Goal: Information Seeking & Learning: Learn about a topic

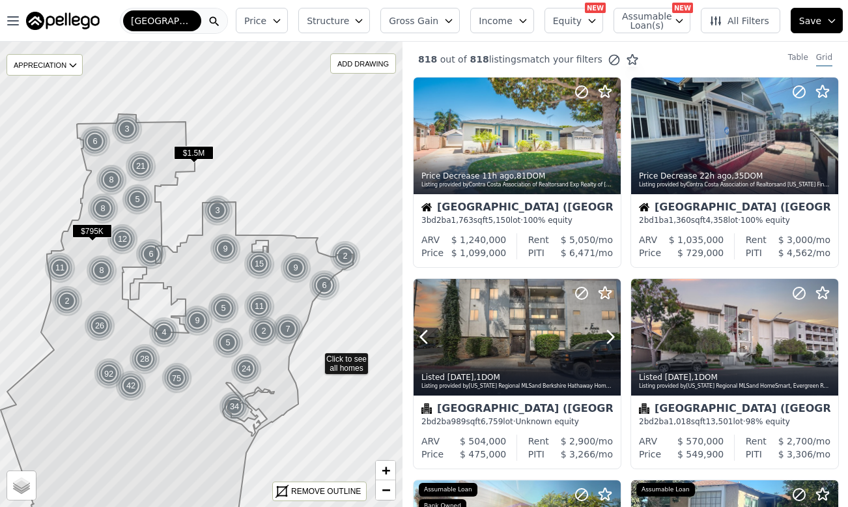
click at [392, 281] on icon at bounding box center [201, 274] width 487 height 562
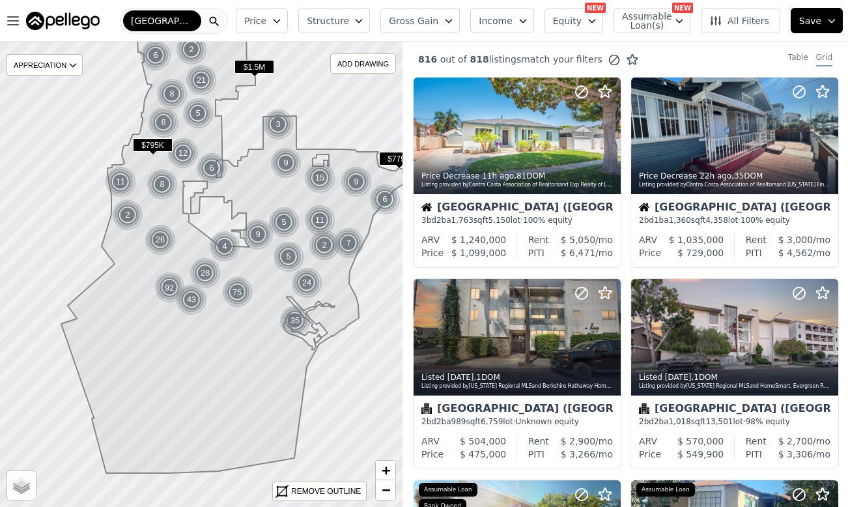
click at [342, 21] on span "Structure" at bounding box center [328, 20] width 42 height 13
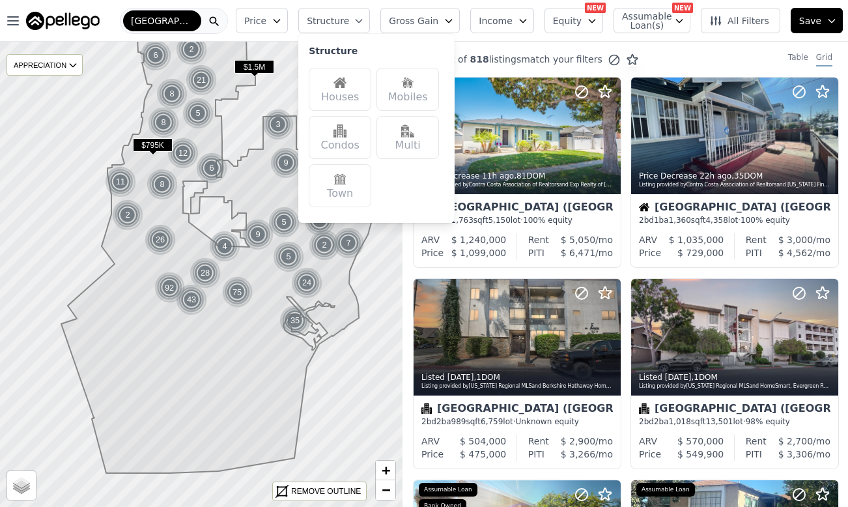
click at [342, 76] on div "Houses" at bounding box center [340, 89] width 63 height 43
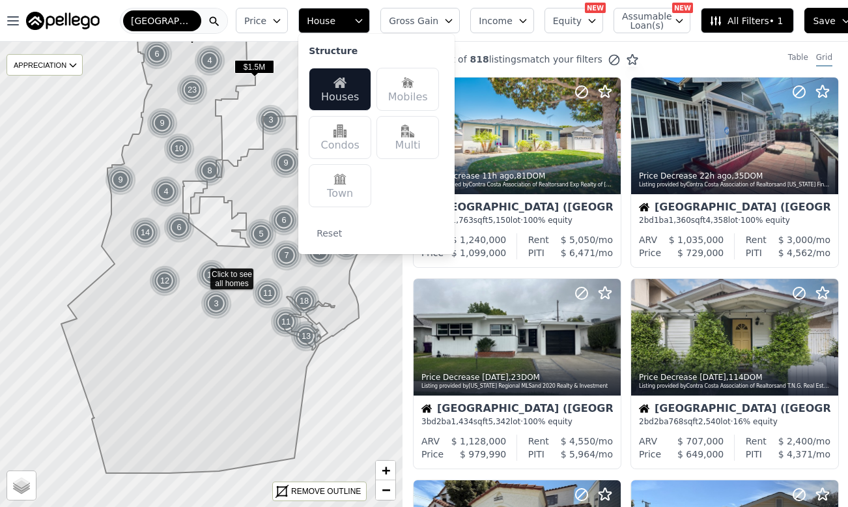
click at [240, 364] on icon at bounding box center [237, 250] width 352 height 445
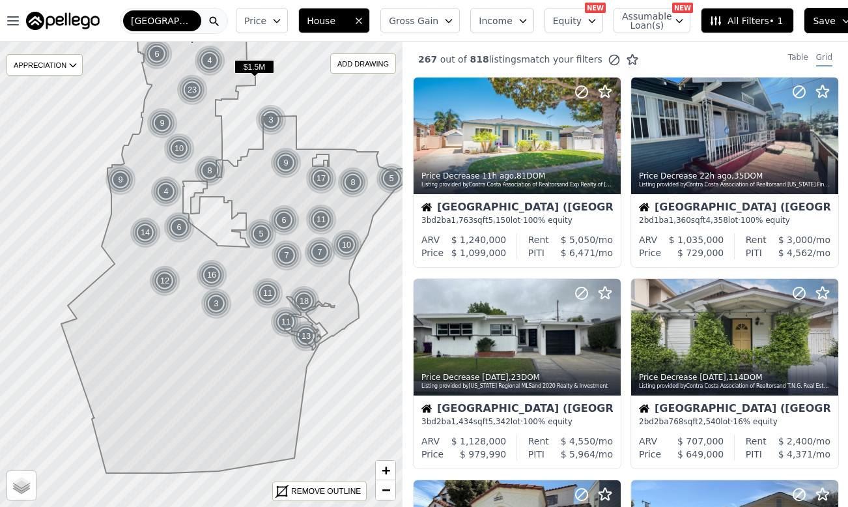
click at [335, 11] on button "House" at bounding box center [334, 20] width 72 height 25
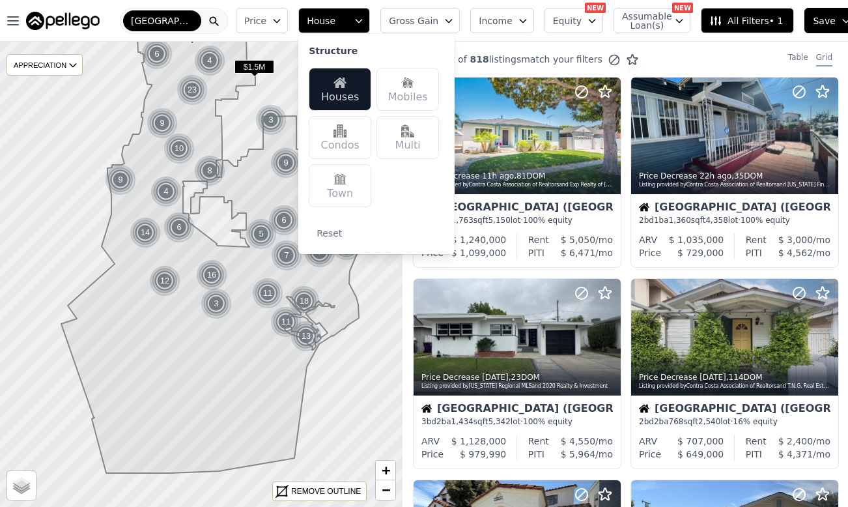
click at [410, 79] on div "Mobiles" at bounding box center [407, 89] width 63 height 43
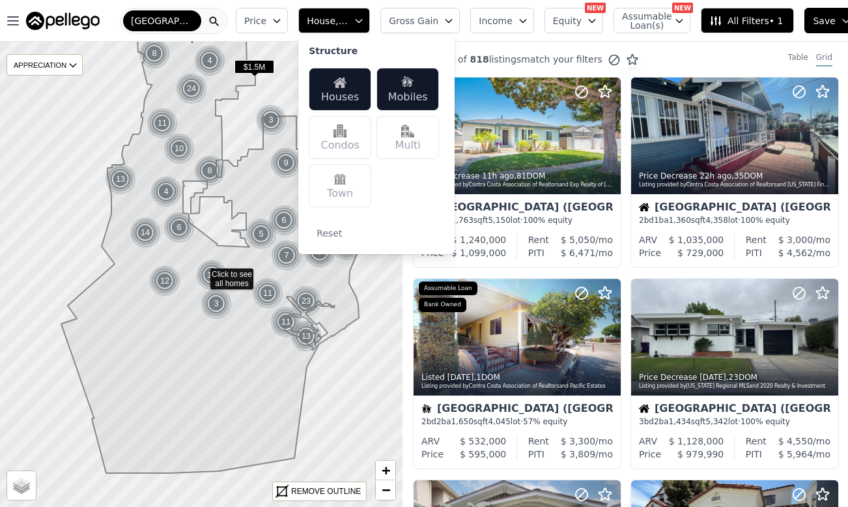
click at [408, 80] on div "Mobiles" at bounding box center [407, 89] width 63 height 43
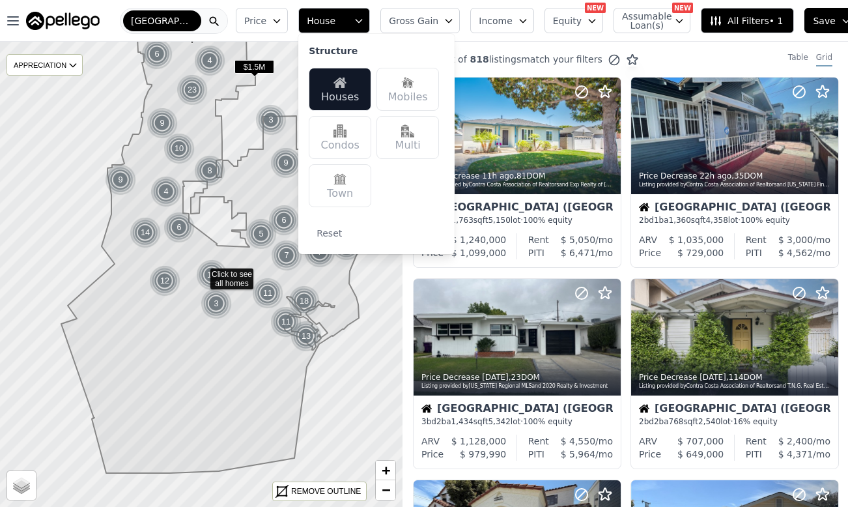
click at [395, 143] on div "Multi" at bounding box center [407, 137] width 63 height 43
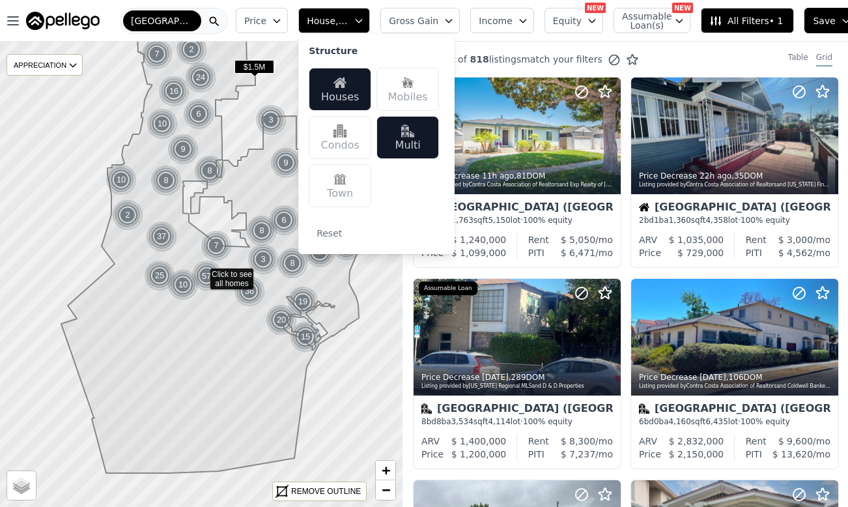
click at [262, 331] on icon at bounding box center [237, 250] width 352 height 445
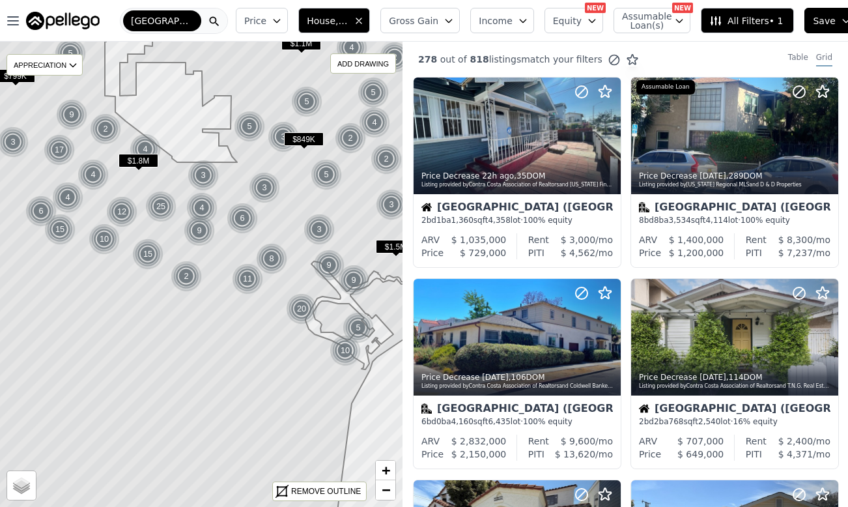
click at [259, 22] on button "Price" at bounding box center [262, 20] width 52 height 25
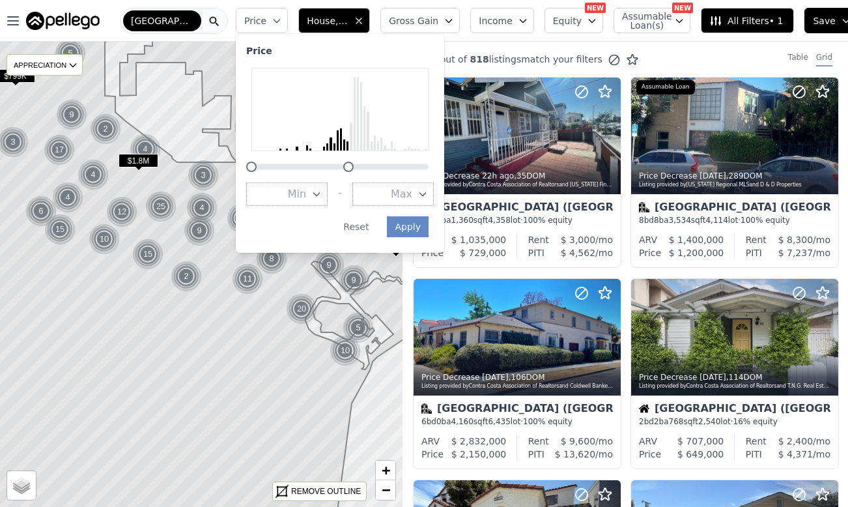
drag, startPoint x: 417, startPoint y: 164, endPoint x: 339, endPoint y: 166, distance: 78.8
click at [343, 166] on div at bounding box center [348, 167] width 10 height 10
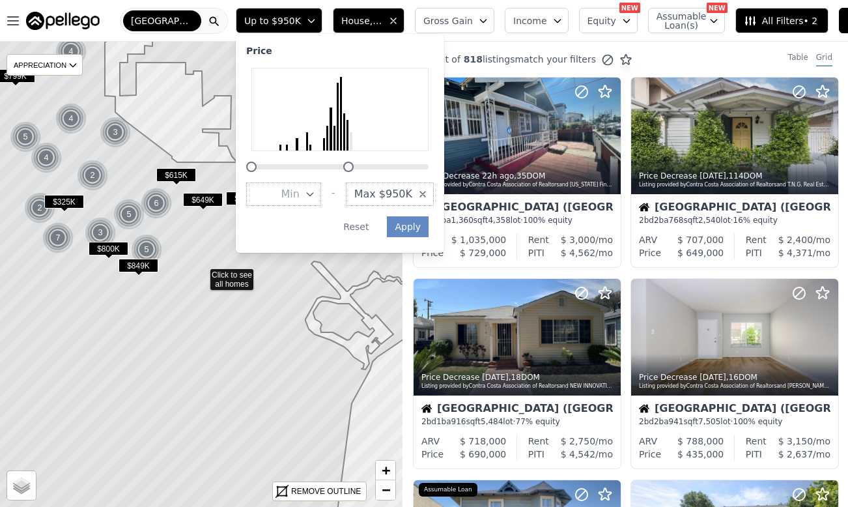
click at [343, 165] on div at bounding box center [348, 167] width 10 height 10
click at [393, 225] on button "Apply" at bounding box center [408, 226] width 42 height 21
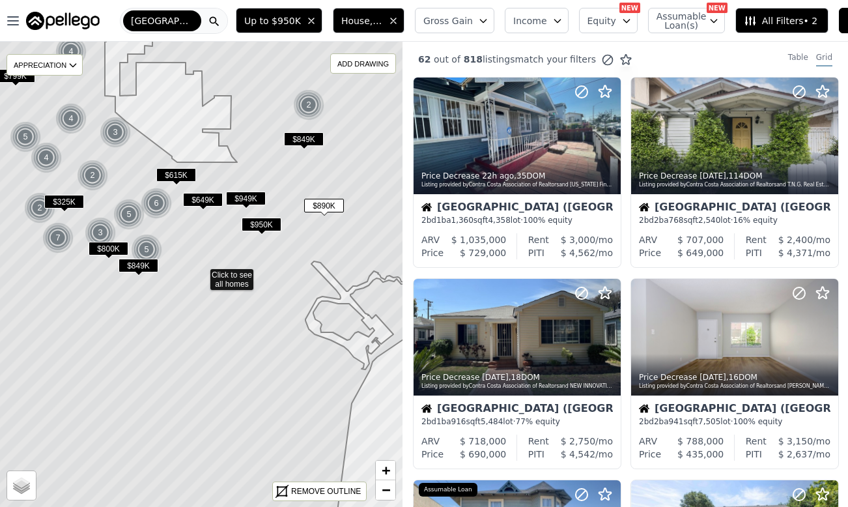
click at [265, 225] on span "$950K" at bounding box center [262, 225] width 40 height 14
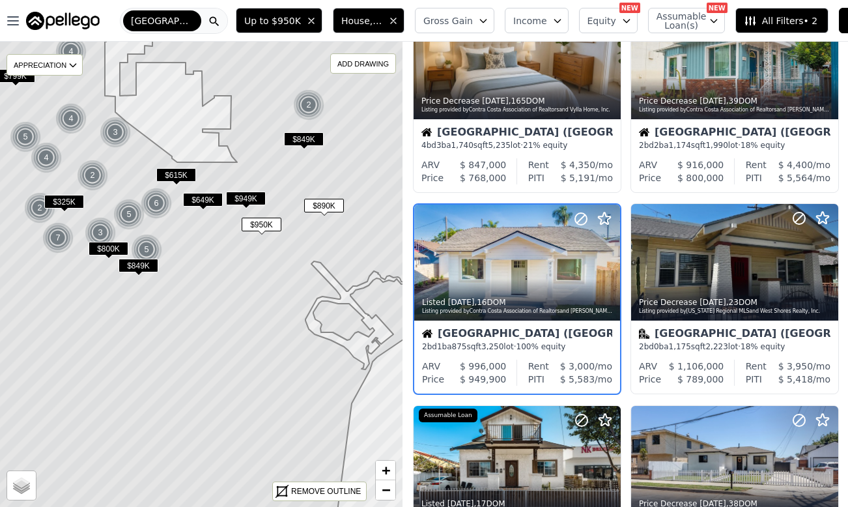
scroll to position [279, 0]
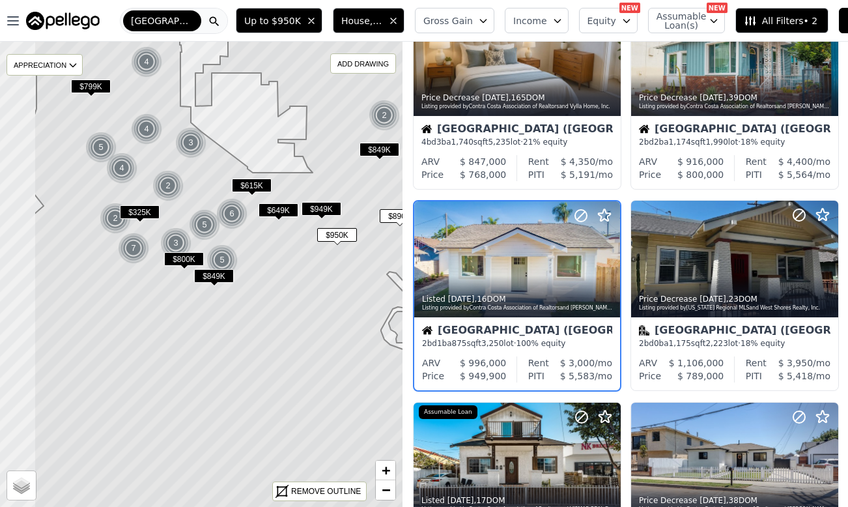
drag, startPoint x: 173, startPoint y: 312, endPoint x: 259, endPoint y: 325, distance: 87.6
click at [260, 326] on icon at bounding box center [277, 285] width 486 height 561
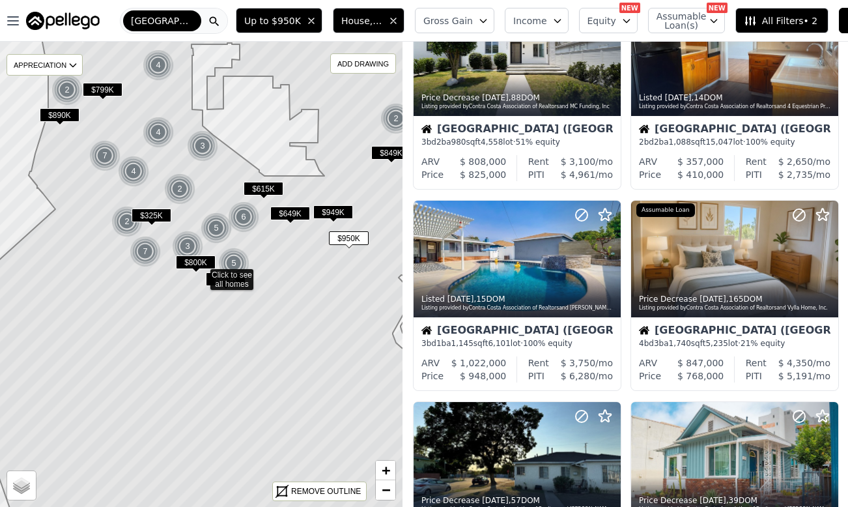
scroll to position [481, 0]
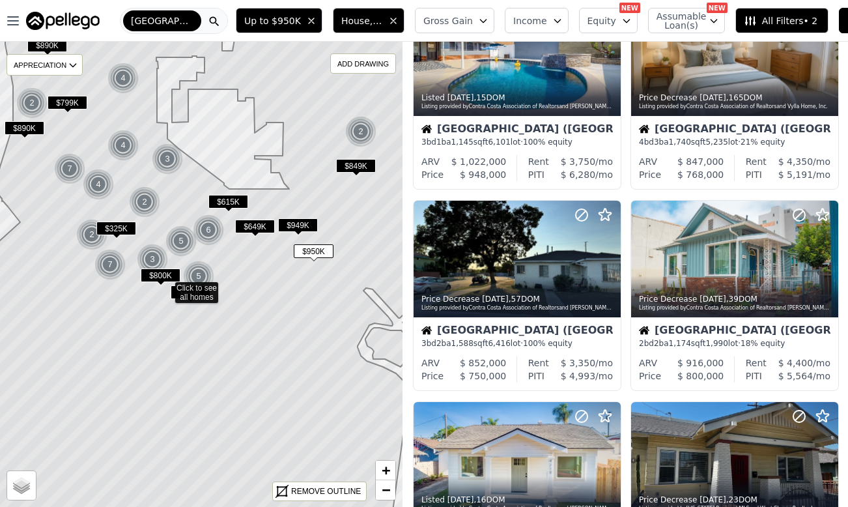
drag, startPoint x: 285, startPoint y: 325, endPoint x: 250, endPoint y: 338, distance: 37.5
click at [250, 338] on icon at bounding box center [166, 287] width 486 height 561
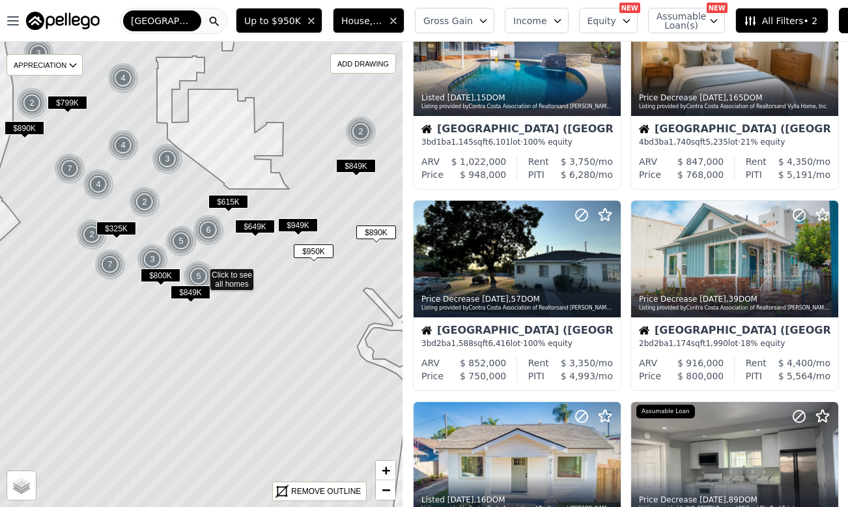
click at [307, 225] on span "$949K" at bounding box center [298, 225] width 40 height 14
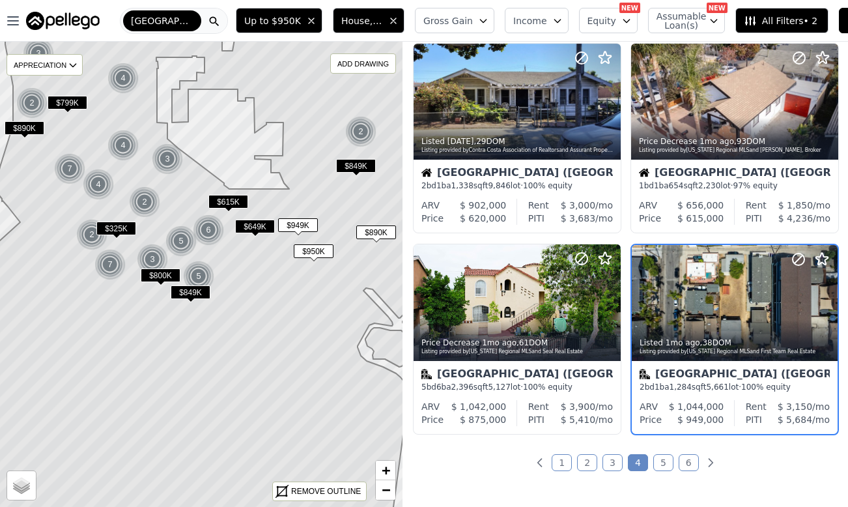
scroll to position [883, 0]
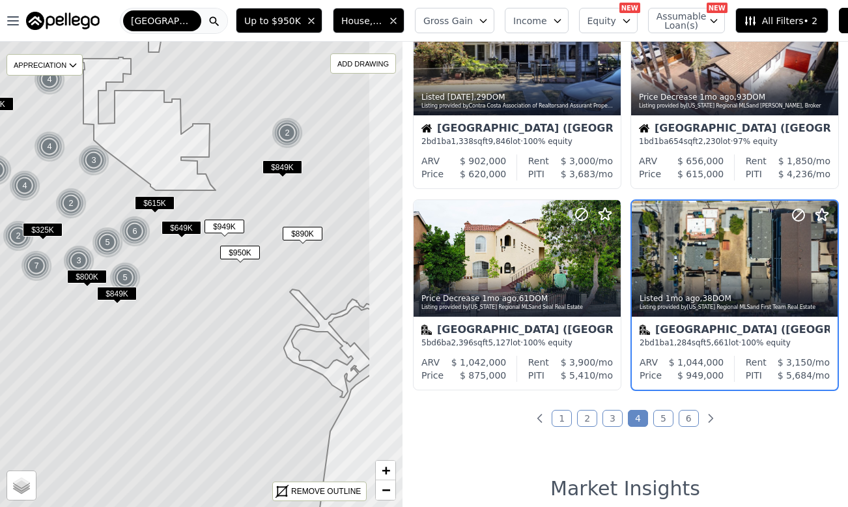
drag, startPoint x: 350, startPoint y: 206, endPoint x: 277, endPoint y: 208, distance: 73.6
click at [277, 208] on icon at bounding box center [128, 275] width 486 height 561
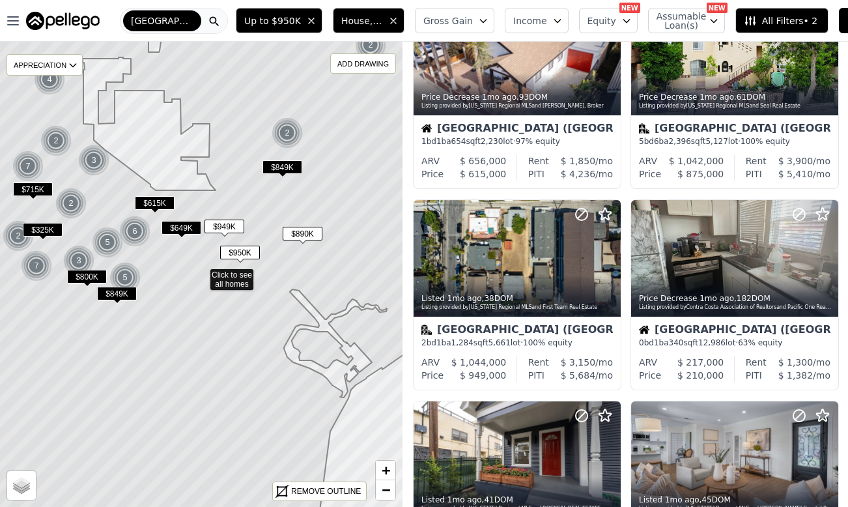
click at [318, 233] on span "$890K" at bounding box center [303, 234] width 40 height 14
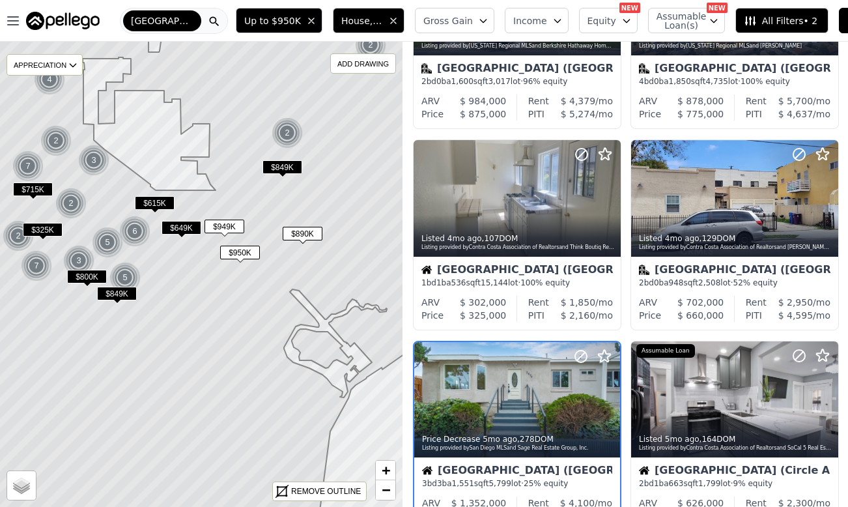
scroll to position [682, 0]
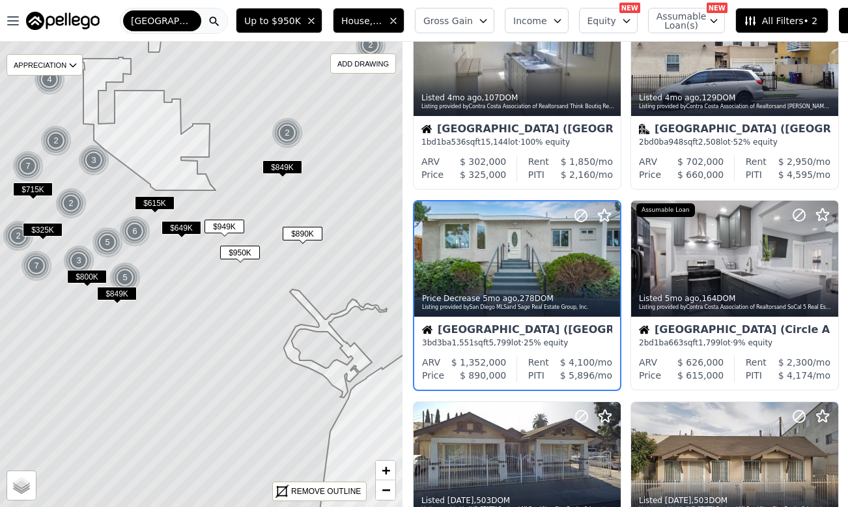
click at [315, 233] on span "$890K" at bounding box center [303, 234] width 40 height 14
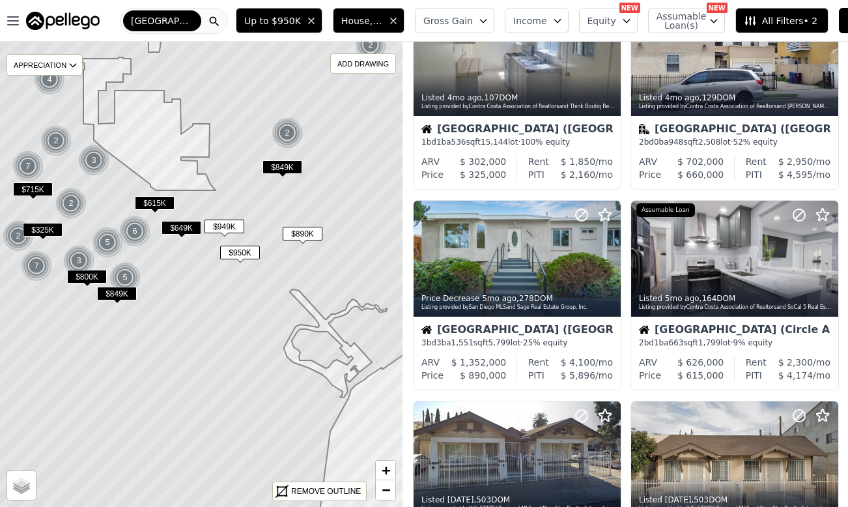
click at [315, 233] on span "$890K" at bounding box center [303, 234] width 40 height 14
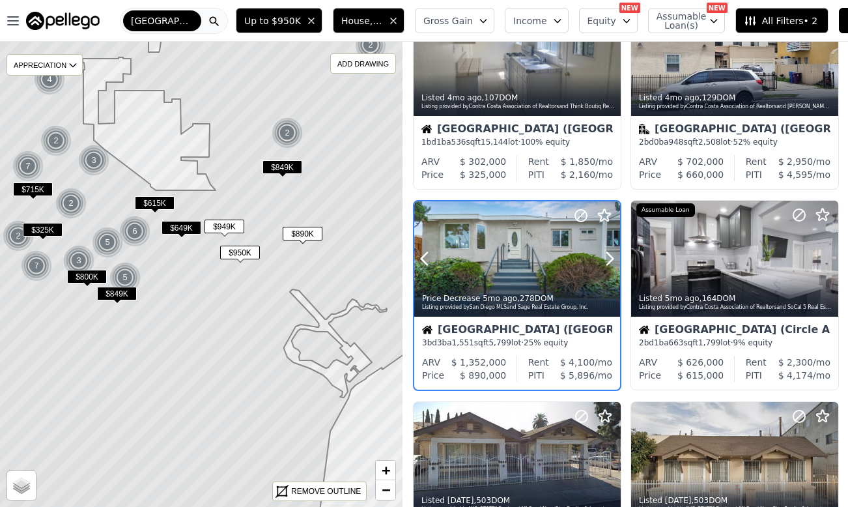
click at [461, 267] on button at bounding box center [440, 259] width 52 height 116
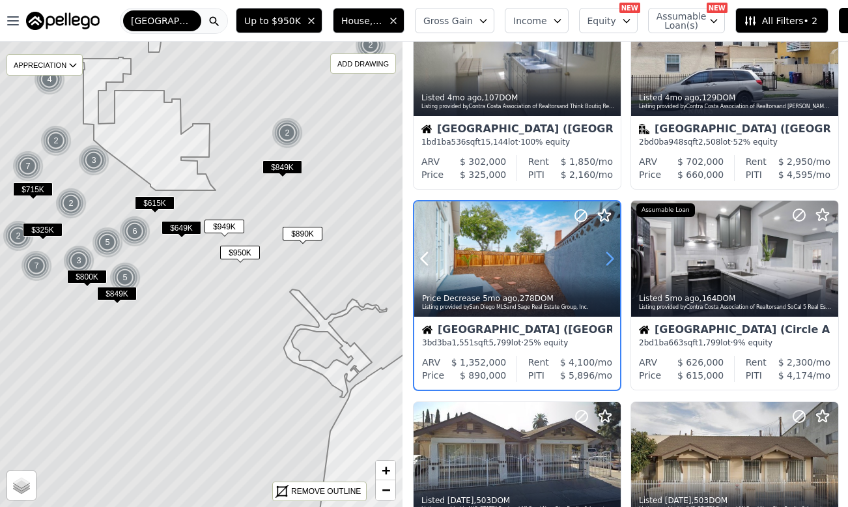
click at [606, 259] on icon at bounding box center [609, 258] width 21 height 21
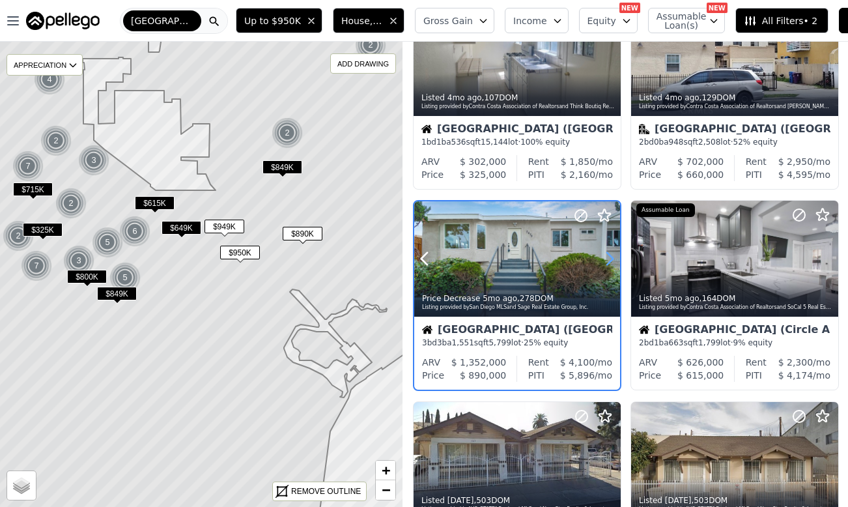
click at [606, 259] on icon at bounding box center [609, 258] width 21 height 21
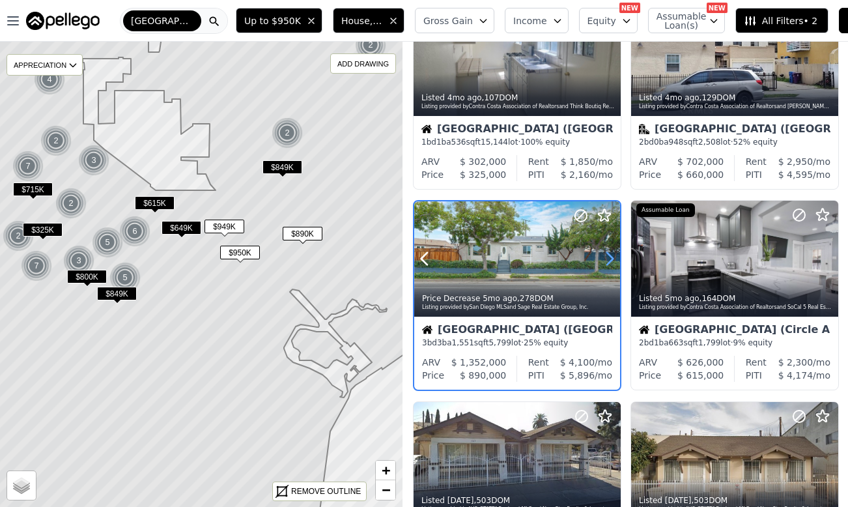
click at [606, 259] on icon at bounding box center [609, 258] width 21 height 21
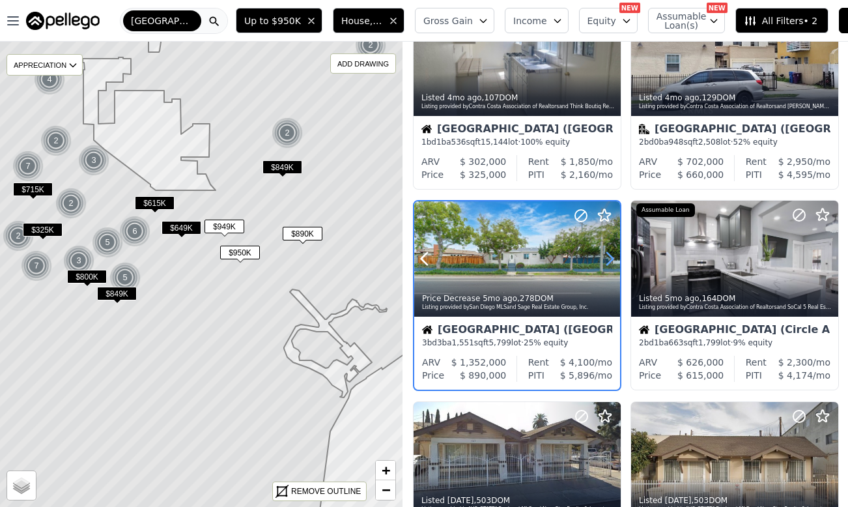
click at [606, 263] on icon at bounding box center [609, 258] width 21 height 21
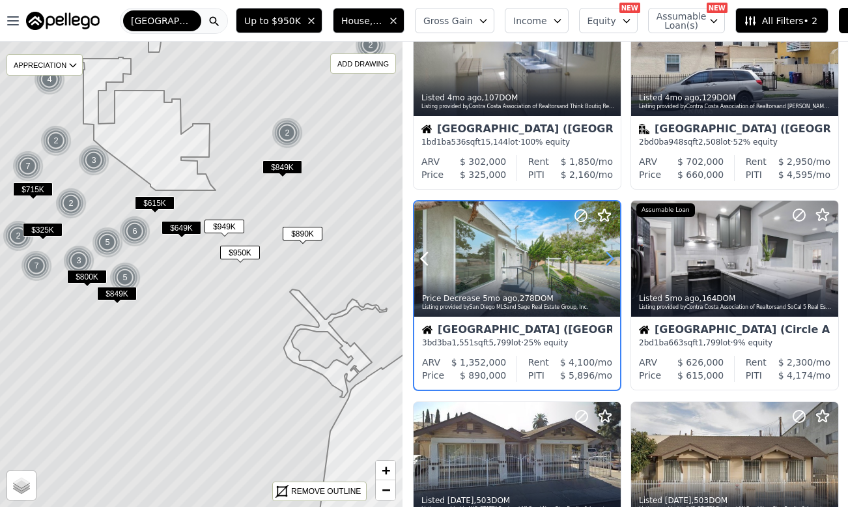
click at [606, 263] on icon at bounding box center [609, 258] width 21 height 21
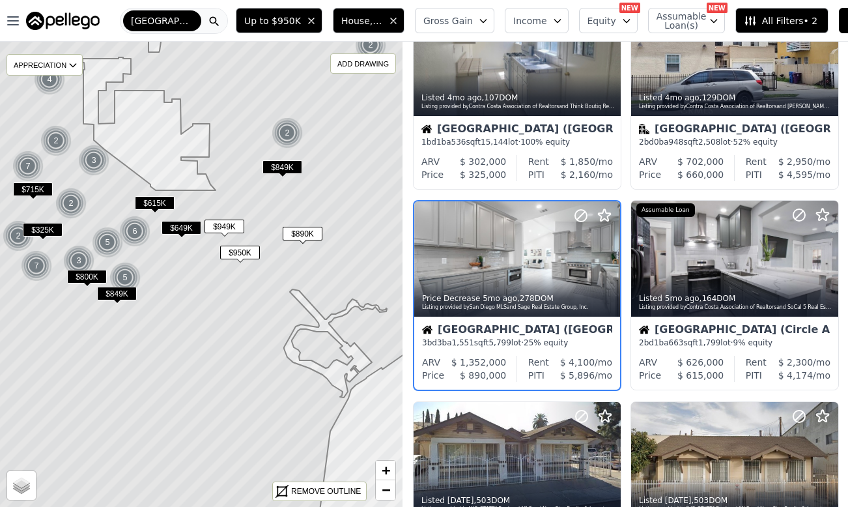
click at [513, 333] on div "[GEOGRAPHIC_DATA] ([GEOGRAPHIC_DATA])" at bounding box center [517, 330] width 190 height 13
click at [228, 221] on span "$949K" at bounding box center [225, 226] width 40 height 14
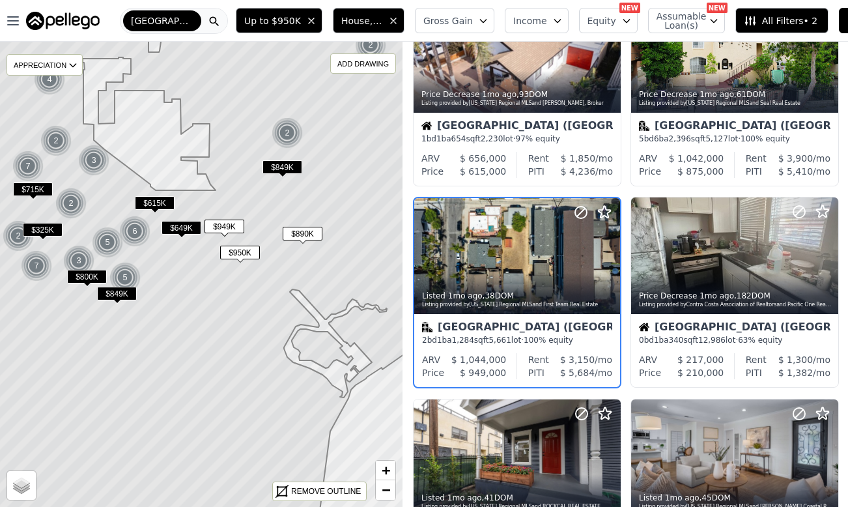
scroll to position [79, 0]
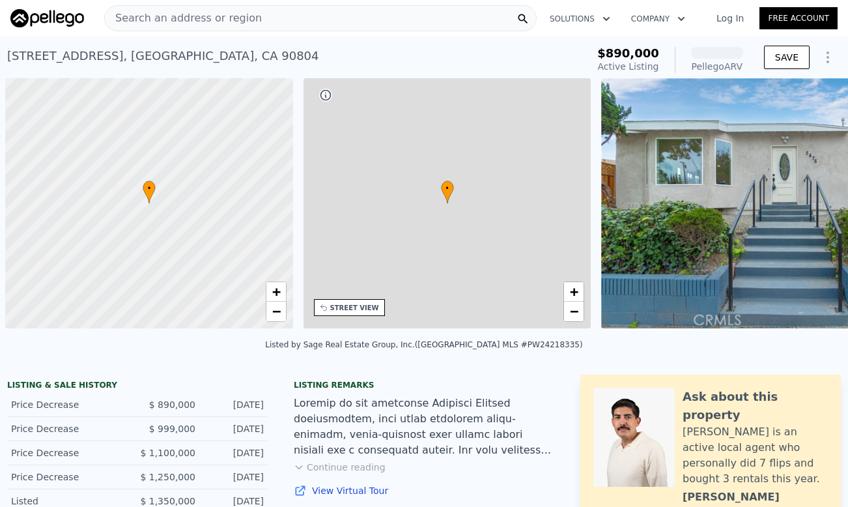
scroll to position [0, 5]
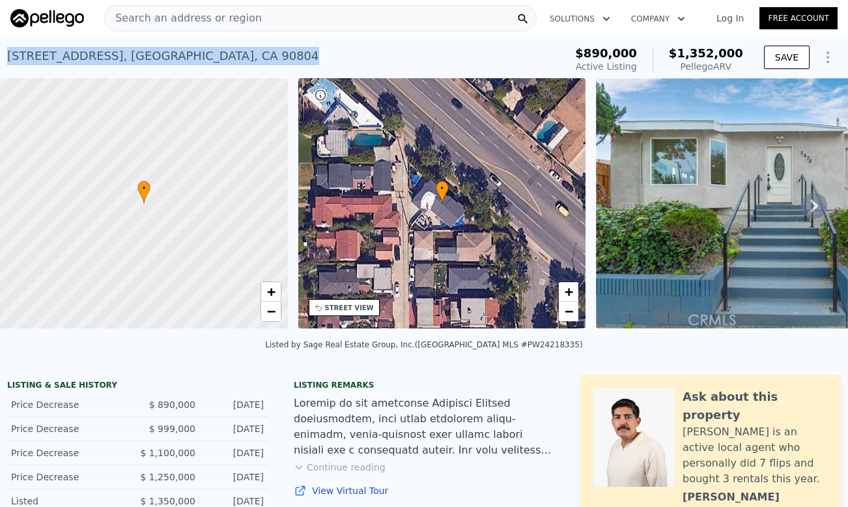
drag, startPoint x: 296, startPoint y: 54, endPoint x: 7, endPoint y: 53, distance: 289.8
click at [6, 54] on div "5478 E Pacific Coast Hwy , Long Beach , CA 90804 Active at $890k (~ARV $1.352m …" at bounding box center [424, 57] width 848 height 42
copy div "5478 E Pacific Coast Hwy , Long Beach , CA 90804"
